Goal: Check status

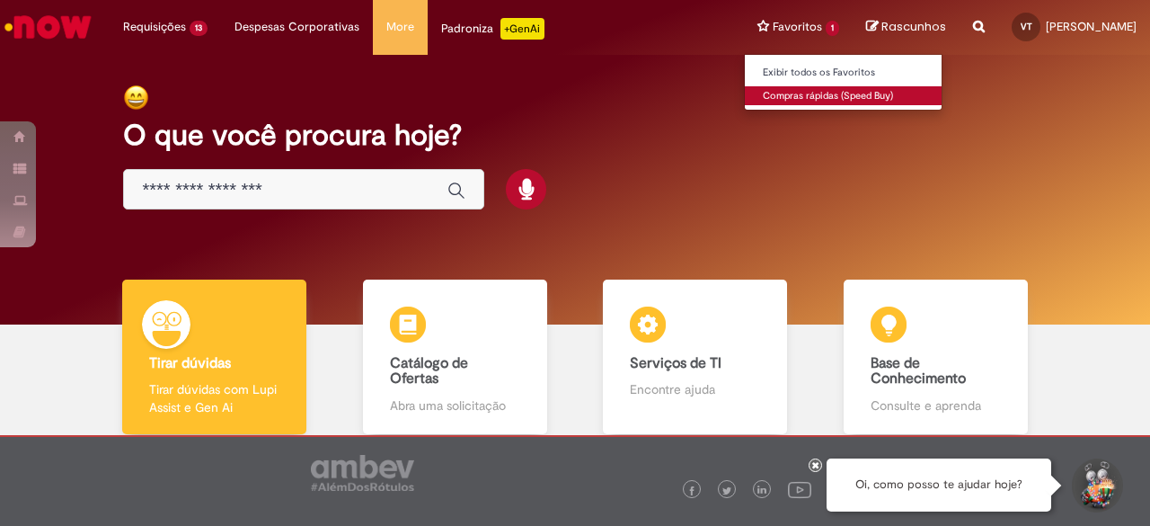
click at [810, 93] on link "Compras rápidas (Speed Buy)" at bounding box center [844, 96] width 198 height 20
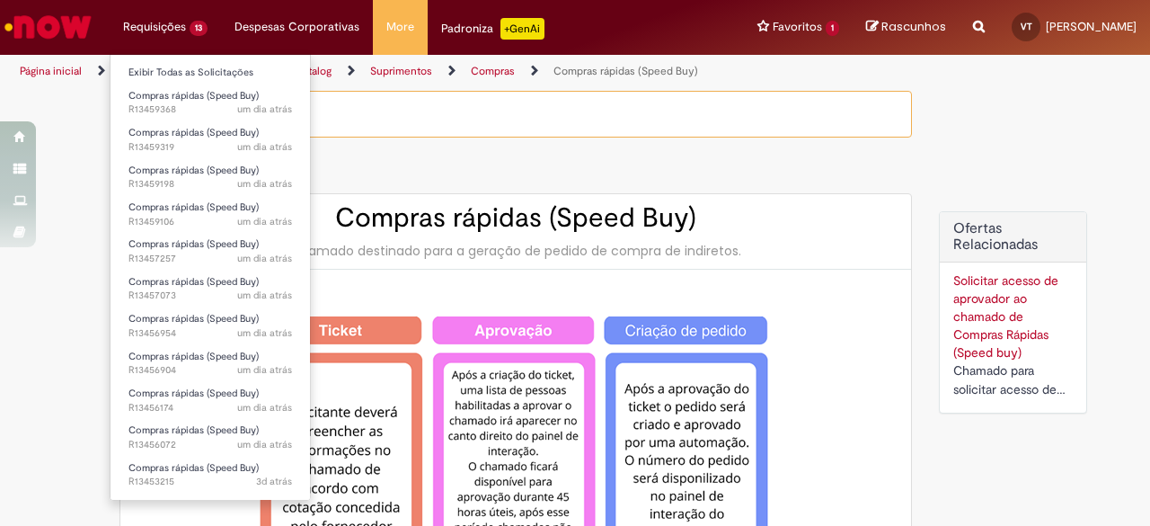
click at [158, 30] on li "Requisições 13 Exibir Todas as Solicitações Compras rápidas (Speed Buy) um dia …" at bounding box center [165, 27] width 111 height 54
type input "**********"
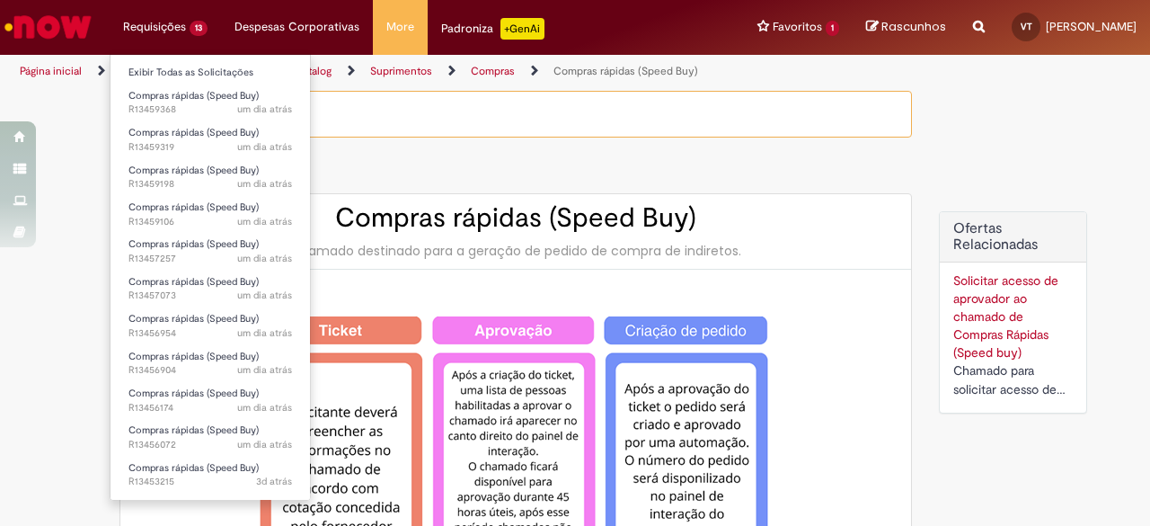
type input "**********"
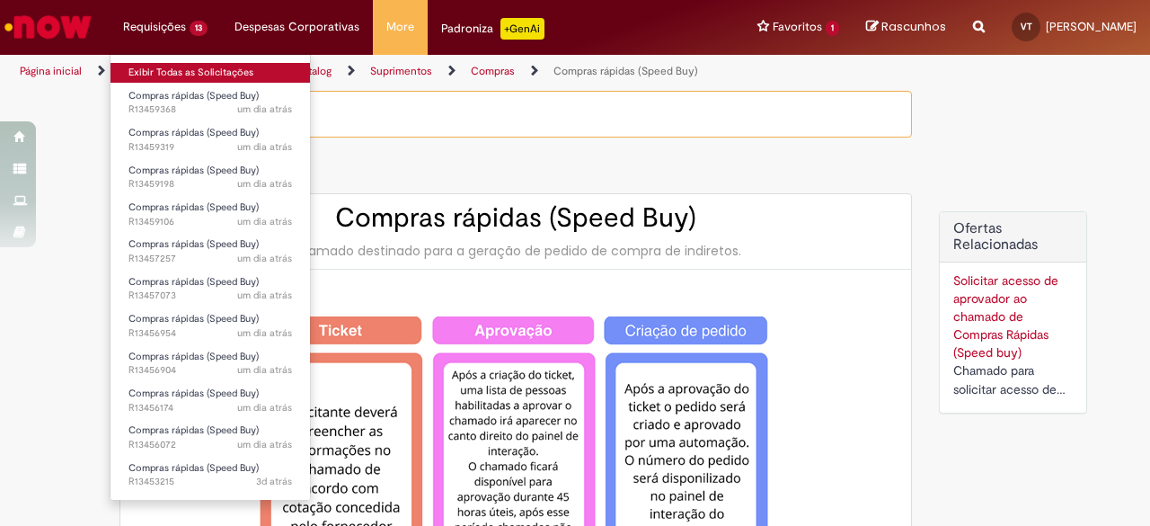
click at [164, 71] on link "Exibir Todas as Solicitações" at bounding box center [210, 73] width 199 height 20
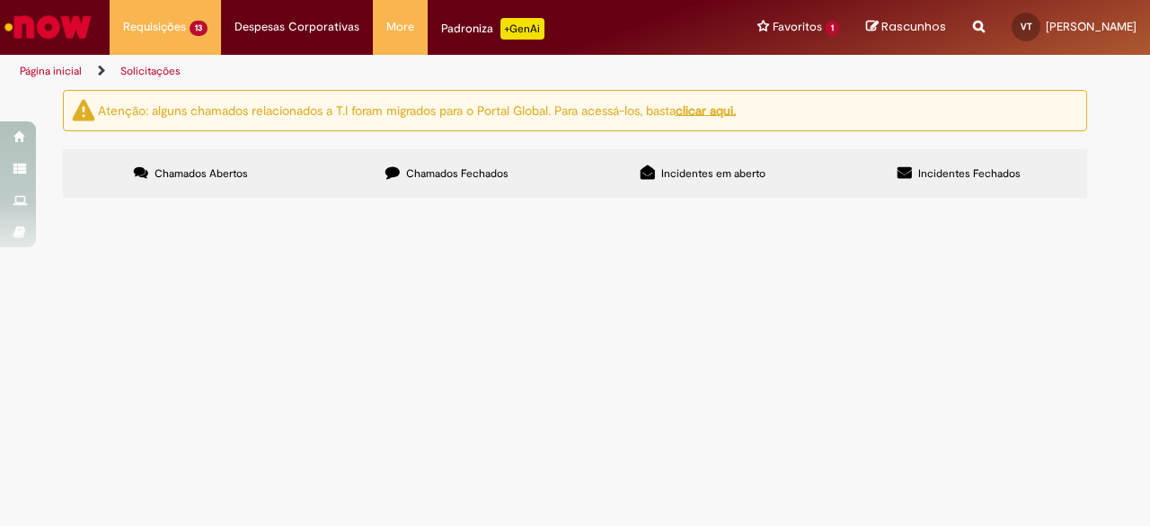
scroll to position [47, 0]
click at [0, 0] on span "R13459368" at bounding box center [0, 0] width 0 height 0
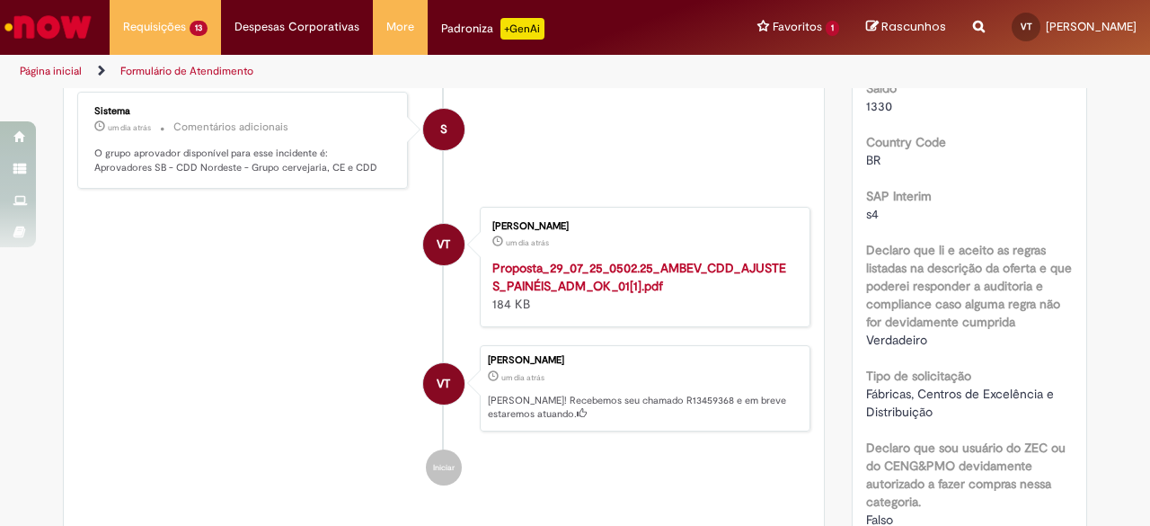
scroll to position [137, 0]
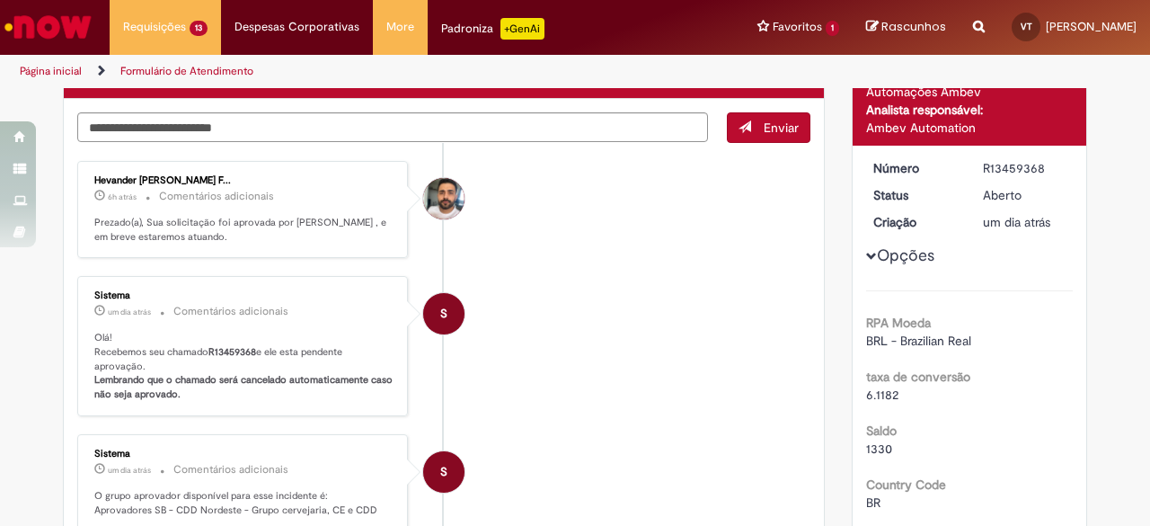
click at [557, 359] on li "S Sistema um dia atrás um dia atrás Comentários adicionais Olá! Recebemos seu c…" at bounding box center [443, 346] width 733 height 140
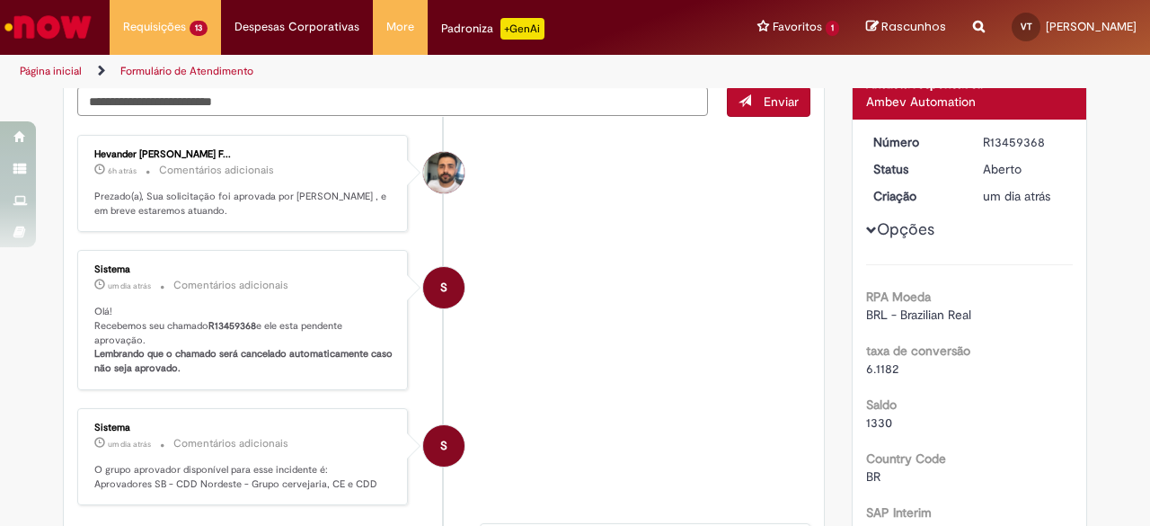
scroll to position [163, 0]
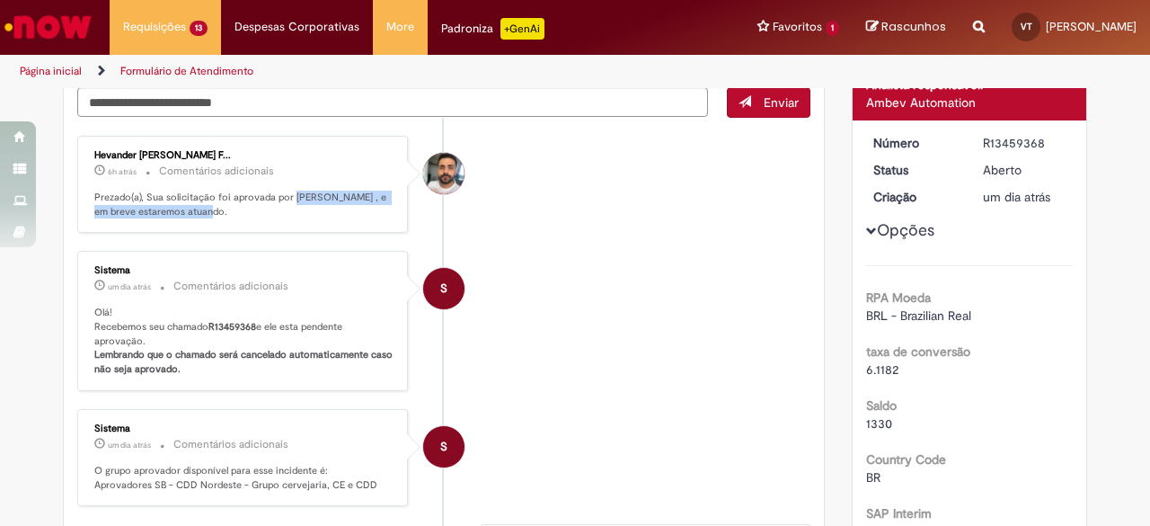
drag, startPoint x: 280, startPoint y: 193, endPoint x: 237, endPoint y: 217, distance: 49.0
click at [237, 217] on div "Hevander [PERSON_NAME] F... 6h atrás 6 horas atrás Comentários adicionais Preza…" at bounding box center [243, 184] width 320 height 87
copy p "Hevander [PERSON_NAME]"
